Goal: Task Accomplishment & Management: Manage account settings

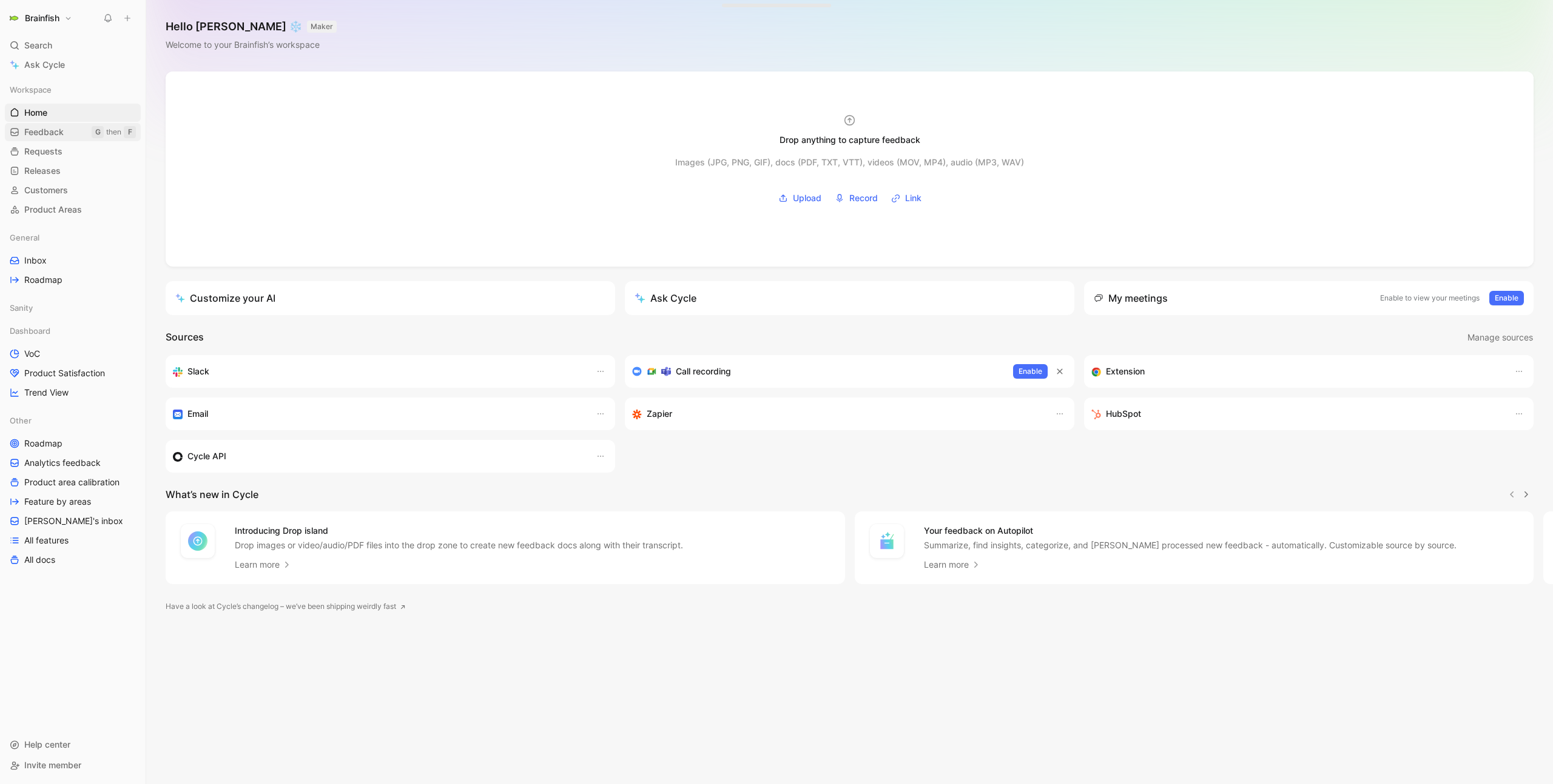
click at [42, 133] on span "Feedback" at bounding box center [44, 133] width 40 height 12
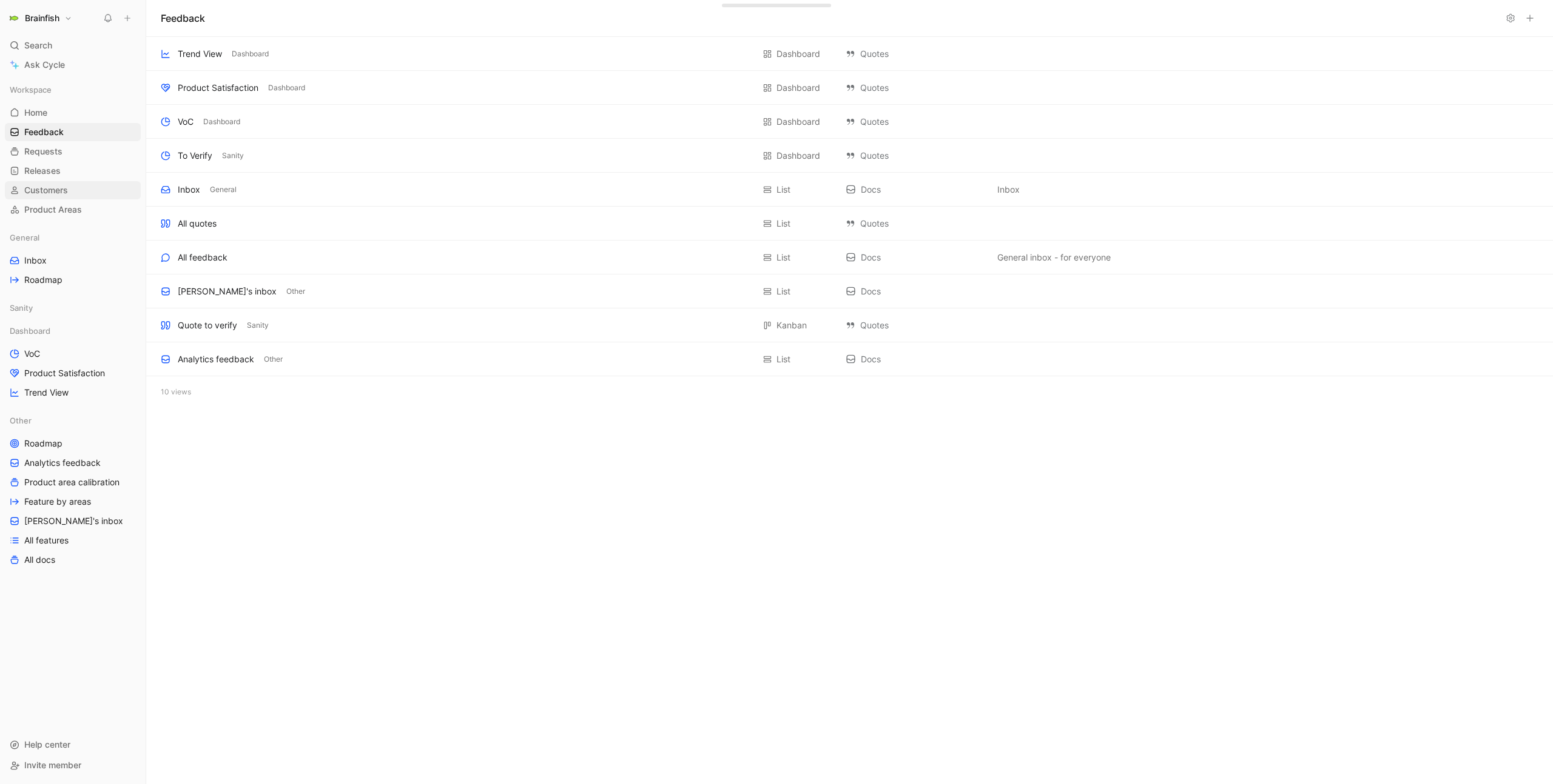
click at [82, 183] on link "Customers" at bounding box center [73, 190] width 136 height 18
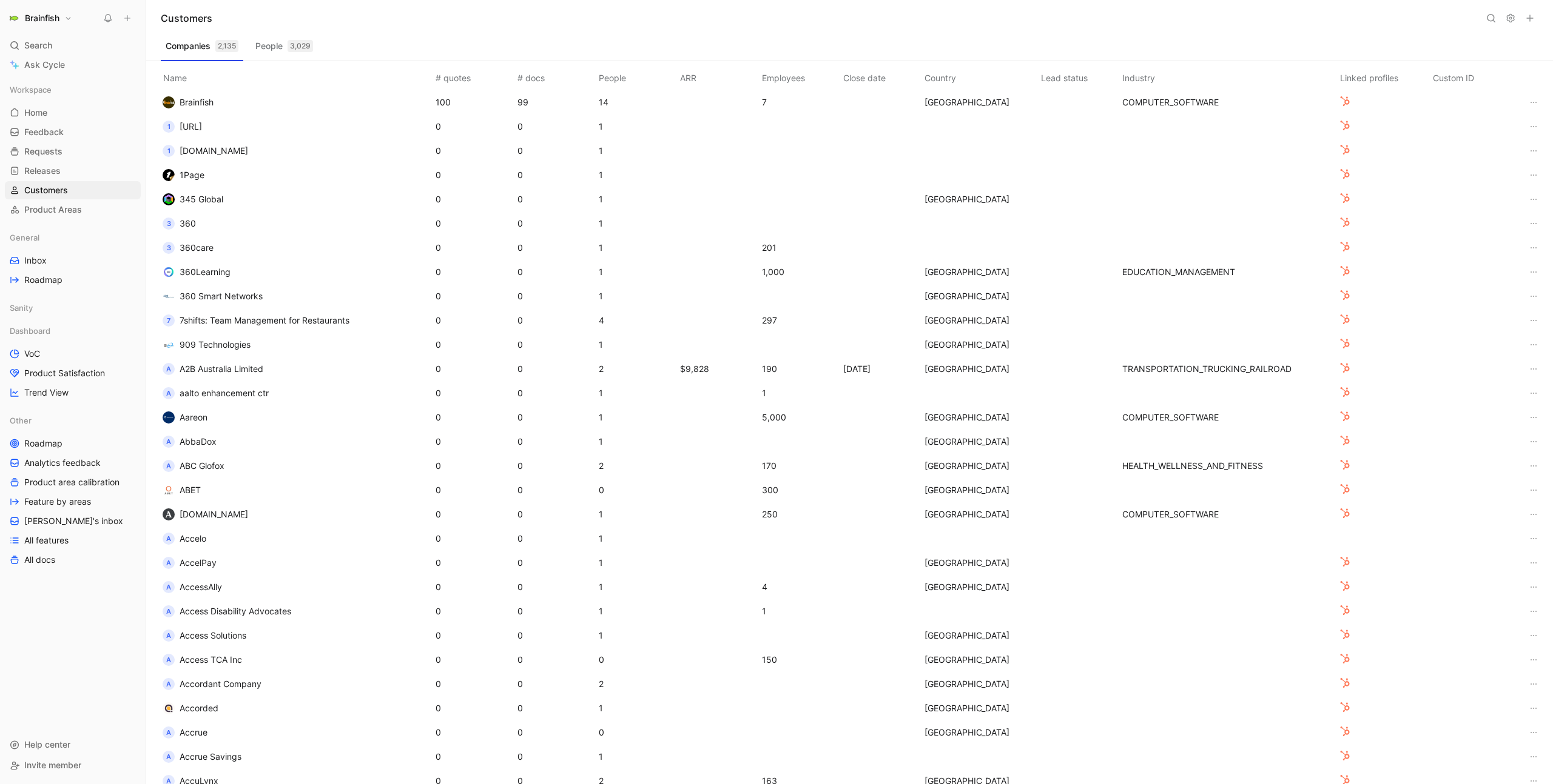
click at [61, 21] on button "Brainfish" at bounding box center [40, 18] width 70 height 17
click at [69, 76] on div "Account settings" at bounding box center [83, 78] width 149 height 19
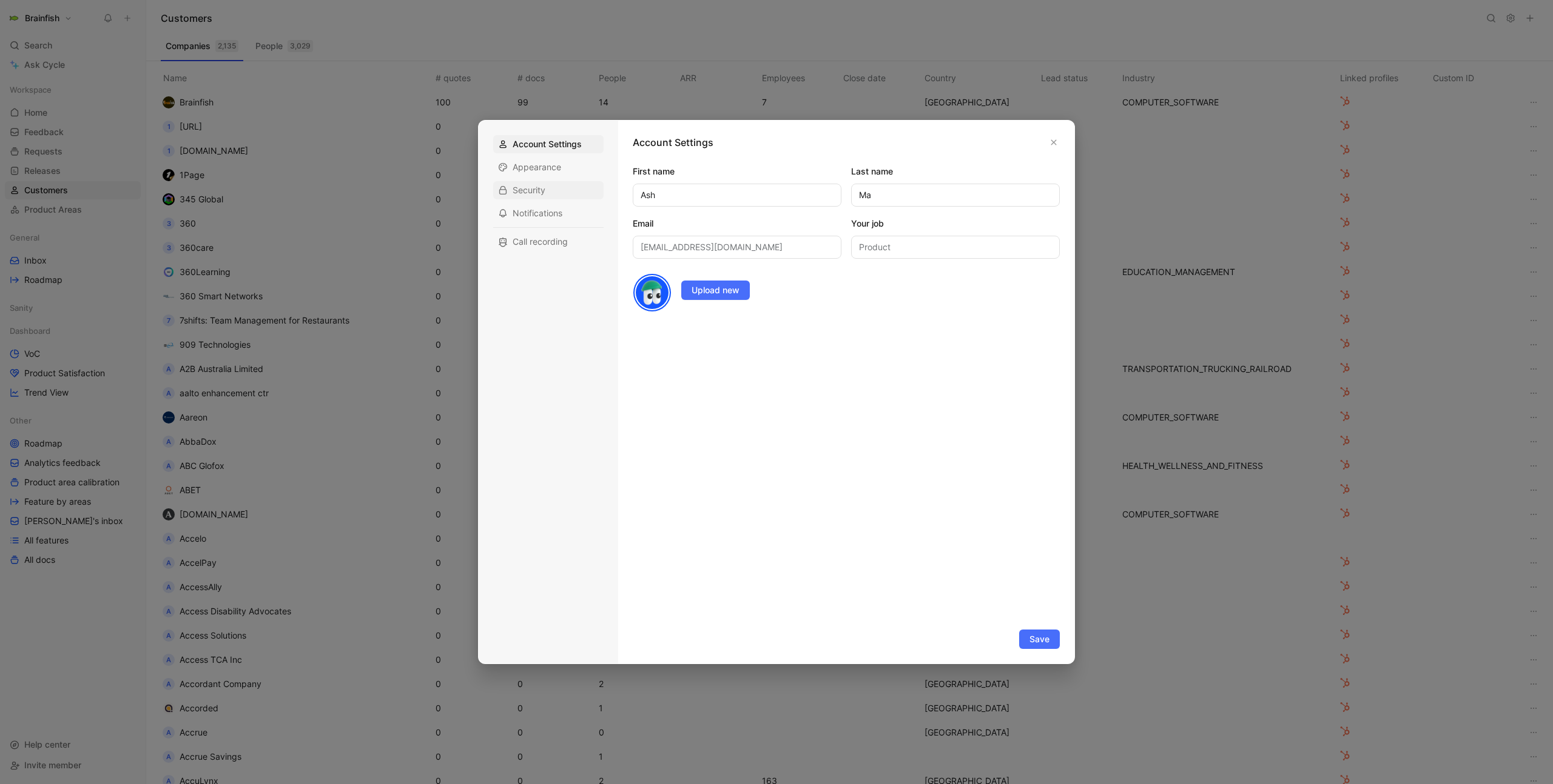
click at [541, 181] on div "Security" at bounding box center [548, 190] width 111 height 18
click at [544, 170] on span "Appearance" at bounding box center [536, 168] width 48 height 12
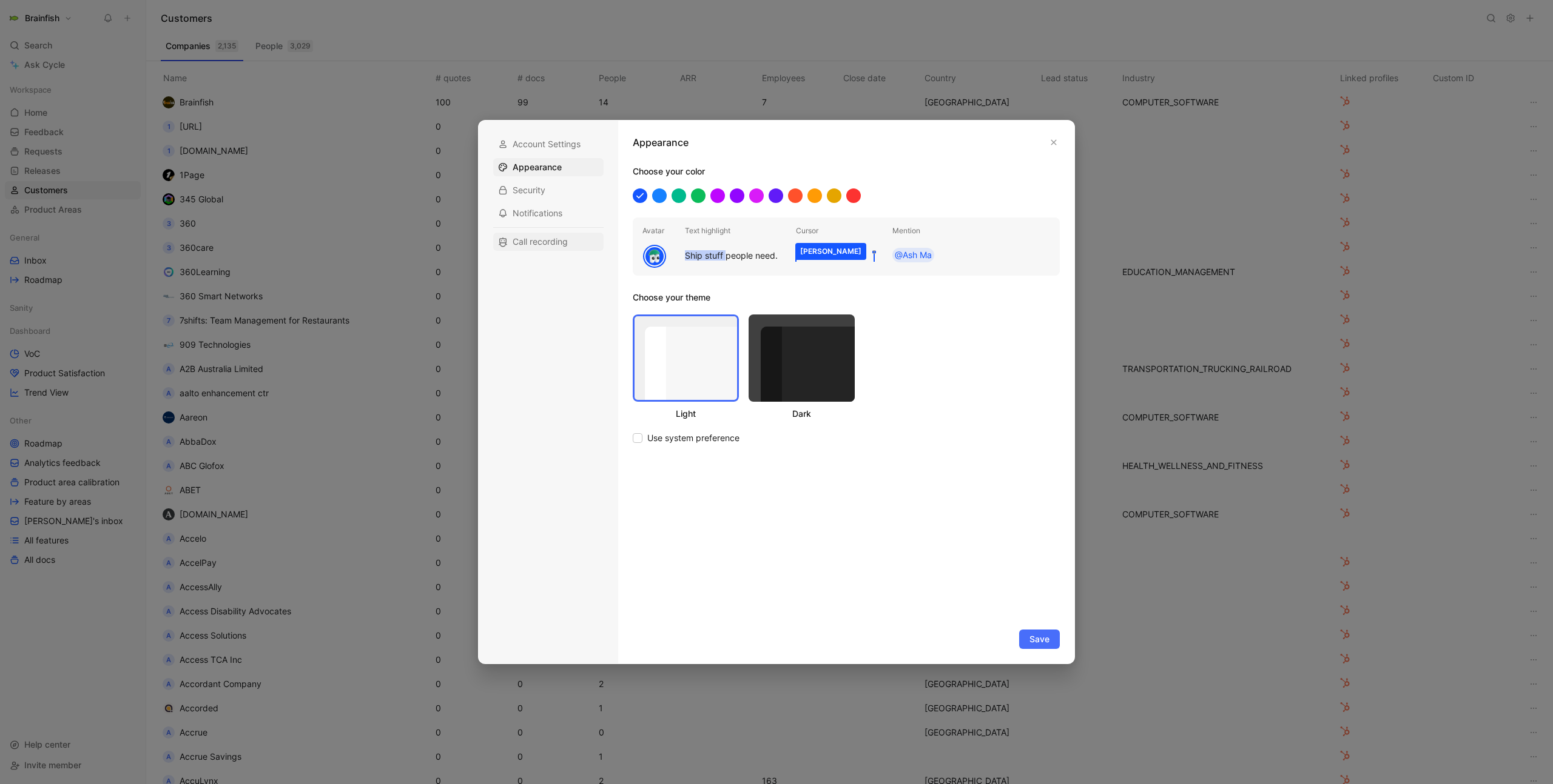
click at [544, 248] on div "Call recording" at bounding box center [548, 241] width 111 height 18
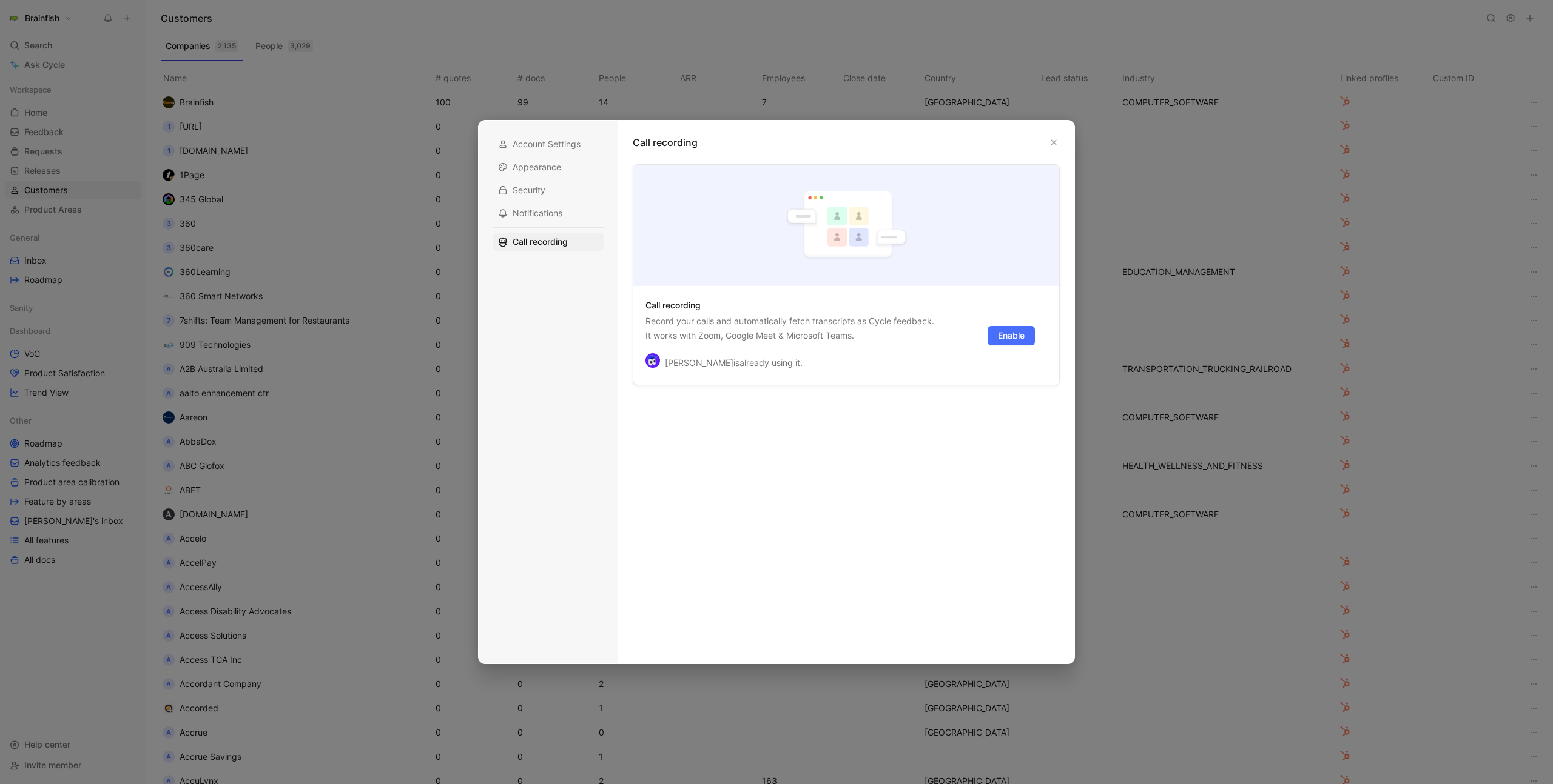
drag, startPoint x: 1048, startPoint y: 140, endPoint x: 1028, endPoint y: 136, distance: 20.4
click at [1048, 140] on button "button" at bounding box center [1053, 142] width 12 height 12
